Goal: Information Seeking & Learning: Learn about a topic

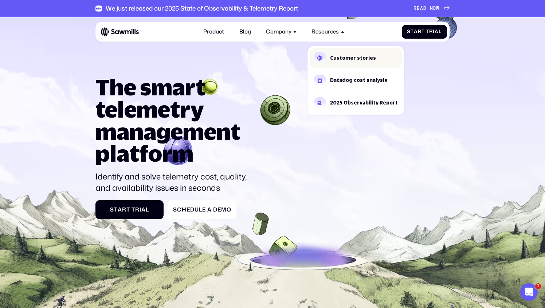
click at [336, 60] on div "Customer stories" at bounding box center [353, 58] width 46 height 5
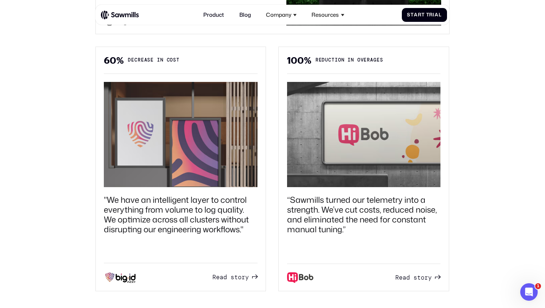
scroll to position [583, 0]
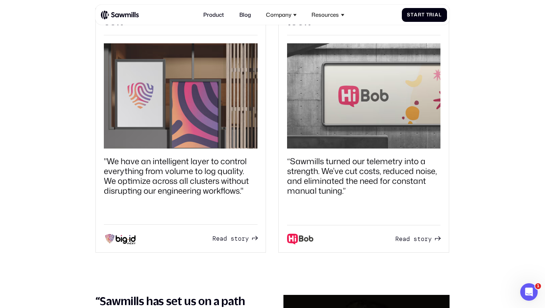
click at [202, 161] on div ""We have an intelligent layer to control everything from volume to log quality.…" at bounding box center [181, 176] width 154 height 39
click at [225, 238] on span "d" at bounding box center [225, 238] width 4 height 7
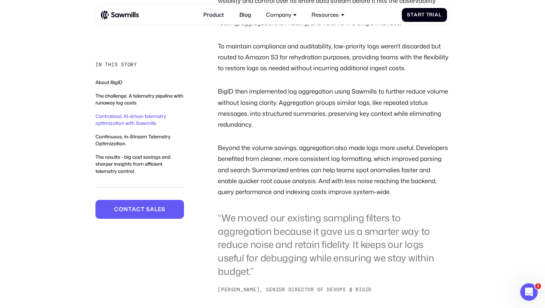
scroll to position [475, 0]
